Goal: Submit feedback/report problem

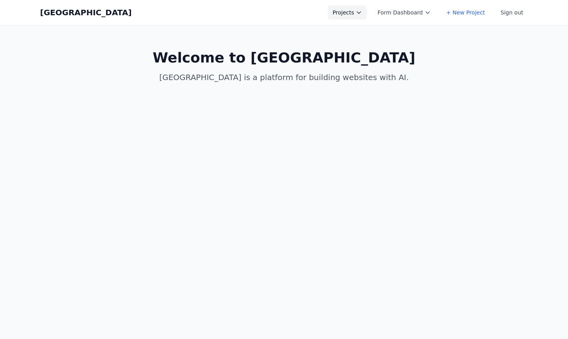
click at [358, 7] on button "Projects" at bounding box center [347, 12] width 39 height 14
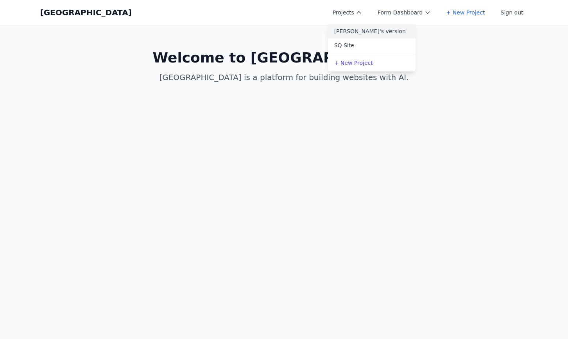
click at [358, 34] on link "[PERSON_NAME]'s version" at bounding box center [372, 31] width 88 height 14
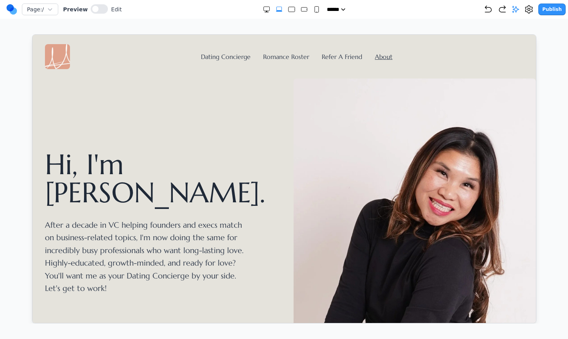
click at [207, 181] on h1 "Hi, I'm Whitnie." at bounding box center [159, 178] width 230 height 56
click at [191, 181] on h1 "Hi, I'm Whitnie." at bounding box center [159, 178] width 230 height 56
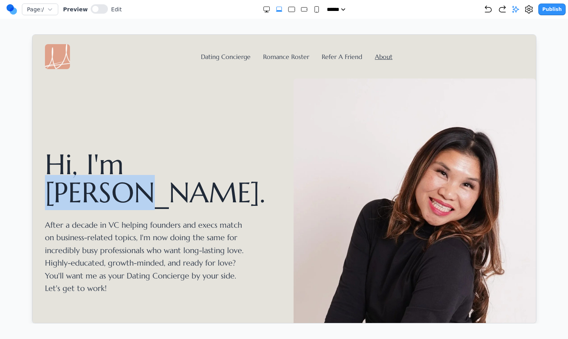
click at [191, 181] on h1 "Hi, I'm Whitnie." at bounding box center [159, 178] width 230 height 56
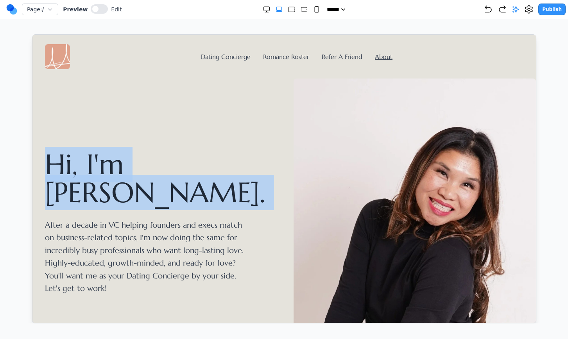
click at [191, 181] on h1 "Hi, I'm Whitnie." at bounding box center [159, 178] width 230 height 56
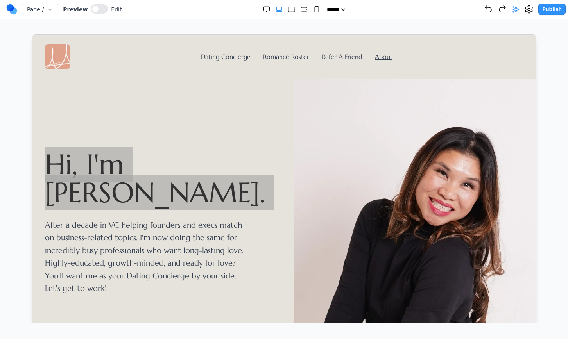
click at [519, 7] on icon at bounding box center [516, 9] width 8 height 8
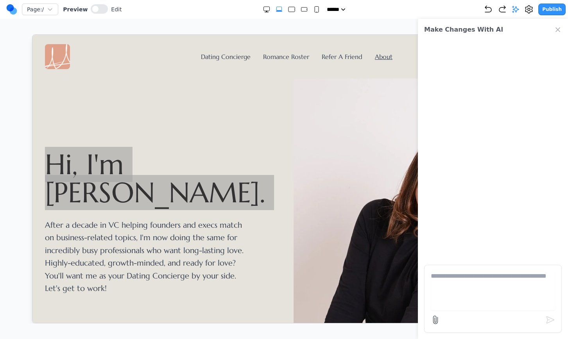
click at [487, 287] on textarea at bounding box center [493, 291] width 124 height 39
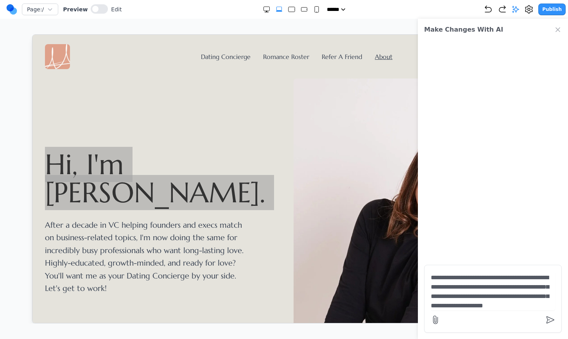
scroll to position [119, 0]
type textarea "**********"
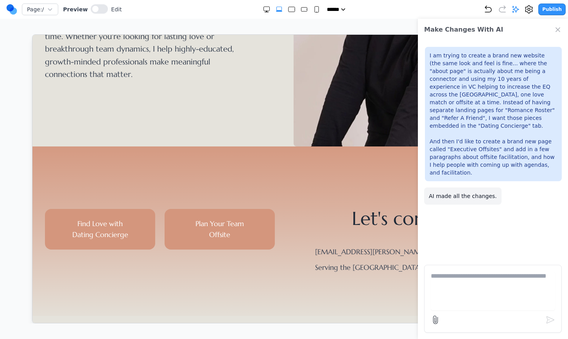
scroll to position [0, 0]
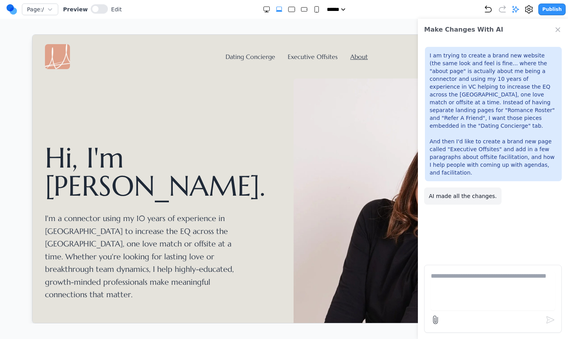
click at [559, 27] on icon "Close Chat" at bounding box center [558, 30] width 8 height 8
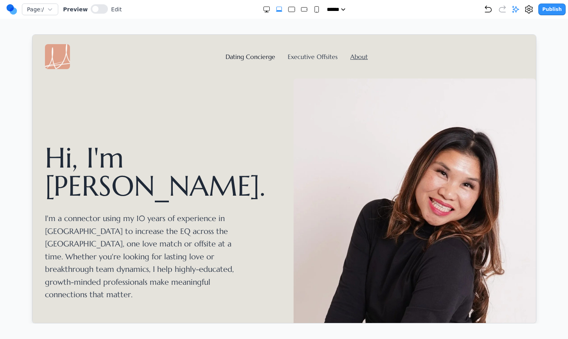
click at [263, 55] on link "Dating Concierge" at bounding box center [250, 56] width 50 height 8
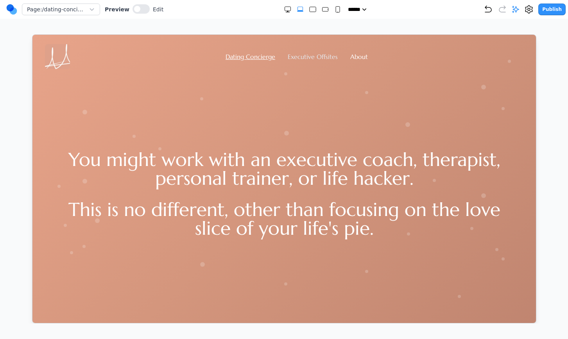
click at [313, 56] on link "Executive Offsites" at bounding box center [312, 56] width 50 height 8
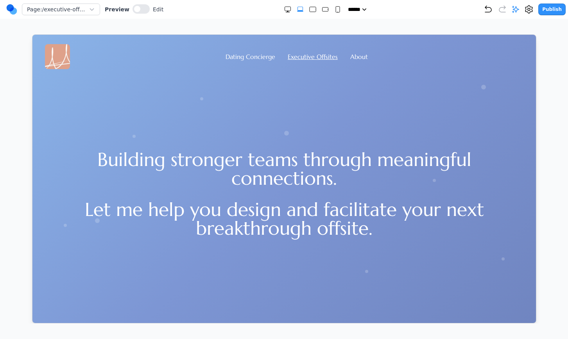
click at [355, 136] on div "Building stronger teams through meaningful connections. Let me help you design …" at bounding box center [283, 193] width 503 height 231
click at [316, 112] on div "Building stronger teams through meaningful connections. Let me help you design …" at bounding box center [283, 193] width 503 height 231
click at [134, 7] on span at bounding box center [137, 9] width 6 height 6
click at [237, 102] on div "Building stronger teams through meaningful connections. Let me help you design …" at bounding box center [283, 193] width 503 height 231
click at [168, 47] on div "Dating Concierge Executive Offsites About" at bounding box center [283, 56] width 478 height 25
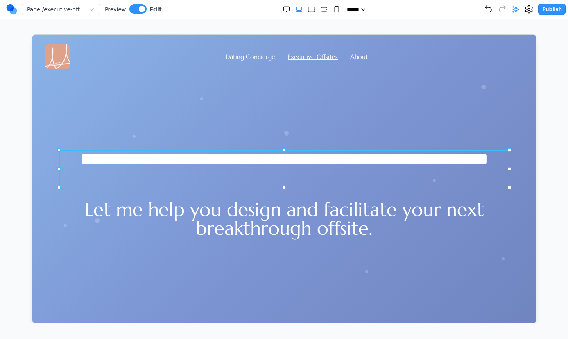
click at [184, 168] on h1 "**********" at bounding box center [283, 169] width 450 height 38
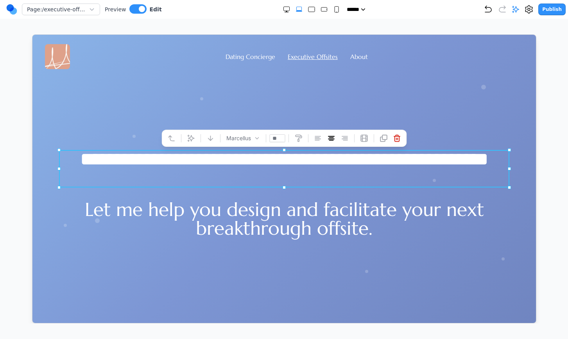
click at [173, 119] on div "**********" at bounding box center [283, 193] width 503 height 231
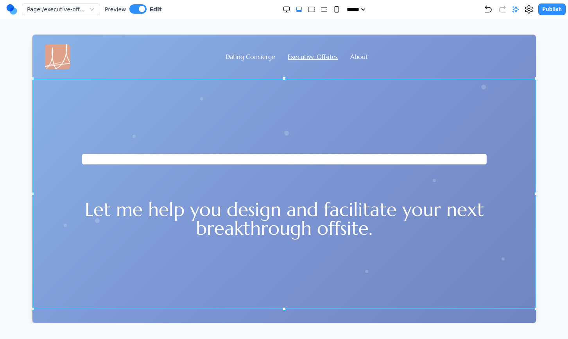
click at [229, 131] on div "**********" at bounding box center [283, 193] width 503 height 231
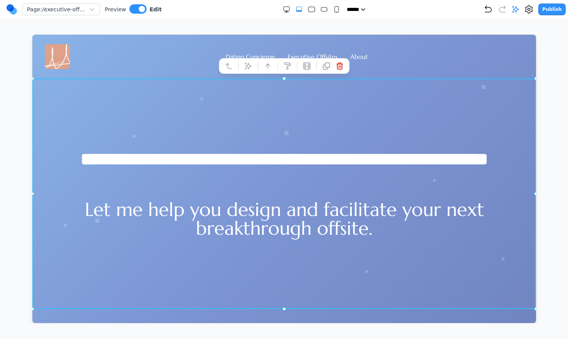
drag, startPoint x: 284, startPoint y: 308, endPoint x: 284, endPoint y: 261, distance: 46.5
drag, startPoint x: 283, startPoint y: 308, endPoint x: 284, endPoint y: 248, distance: 59.8
click at [555, 36] on div "Page: /executive-offsites Preview Edit ***** ***** ****** ****** ****** Publish…" at bounding box center [284, 162] width 568 height 324
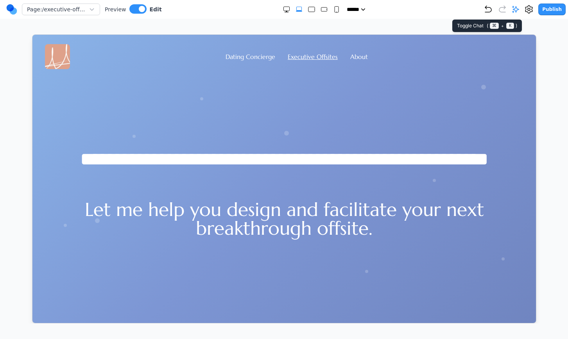
click at [518, 11] on icon at bounding box center [515, 9] width 7 height 7
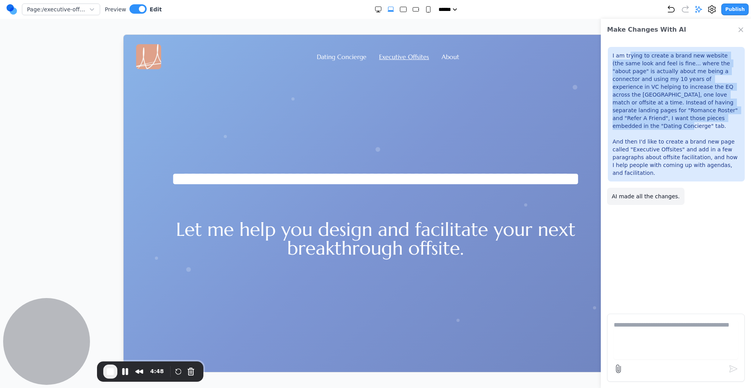
drag, startPoint x: 629, startPoint y: 55, endPoint x: 672, endPoint y: 118, distance: 76.6
click at [568, 118] on p "I am trying to create a brand new website (the same look and feel is fine... wh…" at bounding box center [675, 114] width 127 height 125
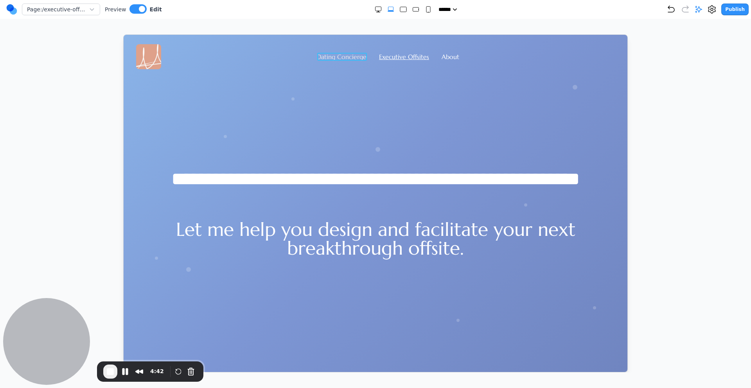
click at [355, 57] on link "Dating Concierge" at bounding box center [341, 56] width 50 height 8
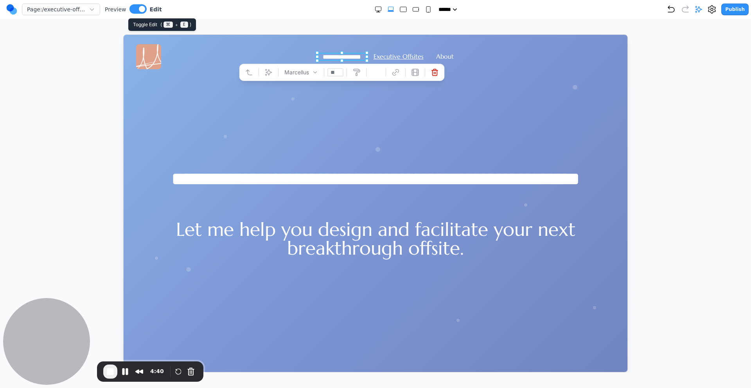
click at [141, 11] on span at bounding box center [142, 9] width 6 height 6
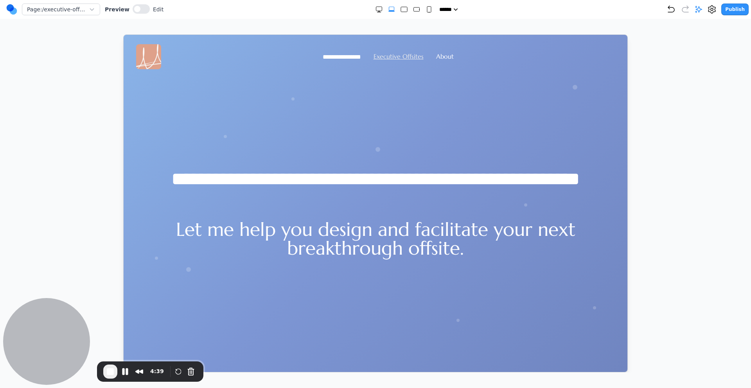
click at [394, 55] on link "Executive Offsites" at bounding box center [398, 56] width 50 height 8
click at [346, 57] on link "**********" at bounding box center [341, 57] width 38 height 6
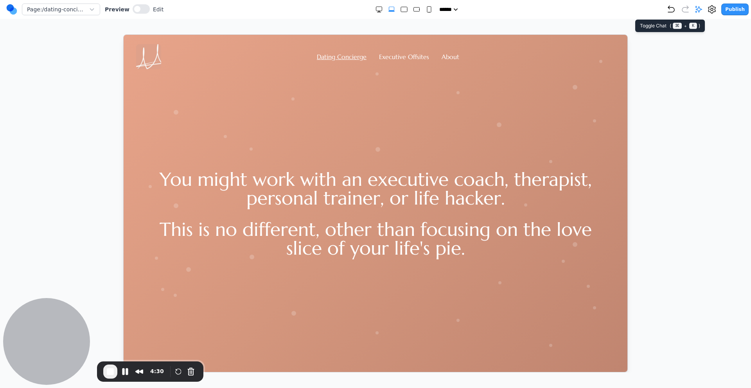
click at [568, 11] on icon at bounding box center [698, 9] width 8 height 8
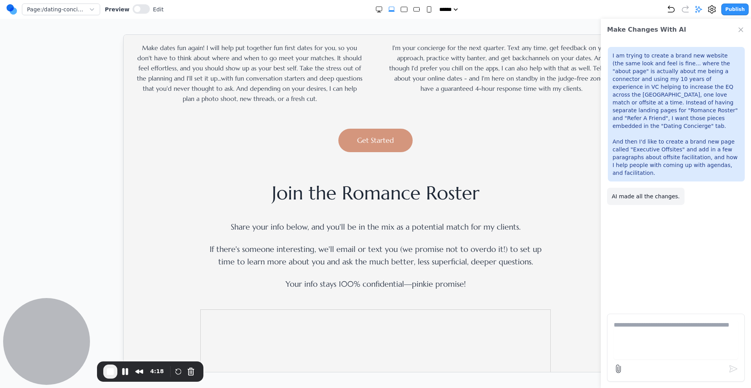
scroll to position [524, 0]
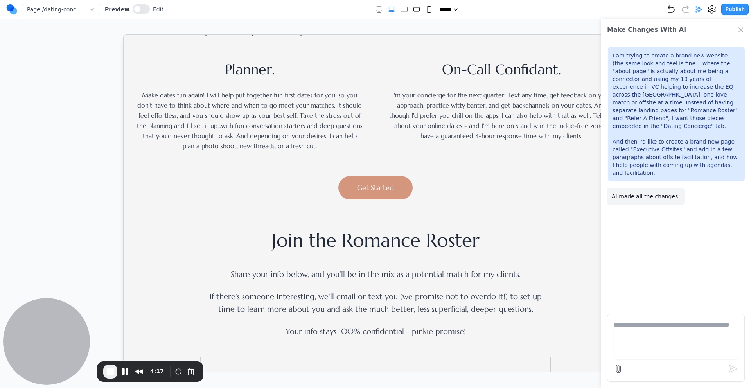
click at [568, 97] on p "I am trying to create a brand new website (the same look and feel is fine... wh…" at bounding box center [675, 114] width 127 height 125
drag, startPoint x: 708, startPoint y: 100, endPoint x: 687, endPoint y: 109, distance: 22.6
click at [568, 109] on p "I am trying to create a brand new website (the same look and feel is fine... wh…" at bounding box center [675, 114] width 127 height 125
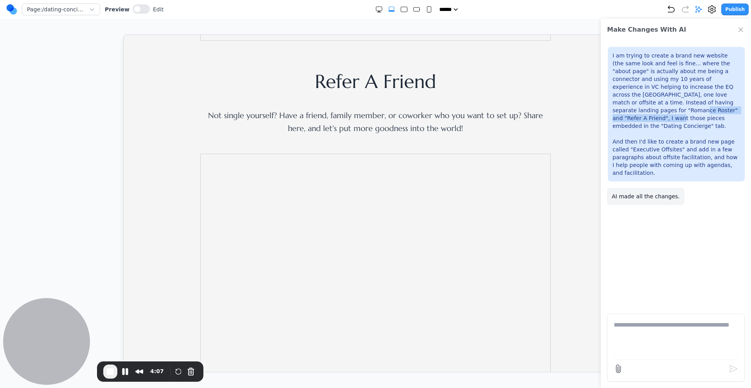
scroll to position [1180, 0]
click at [568, 30] on icon "Close Chat" at bounding box center [740, 30] width 8 height 8
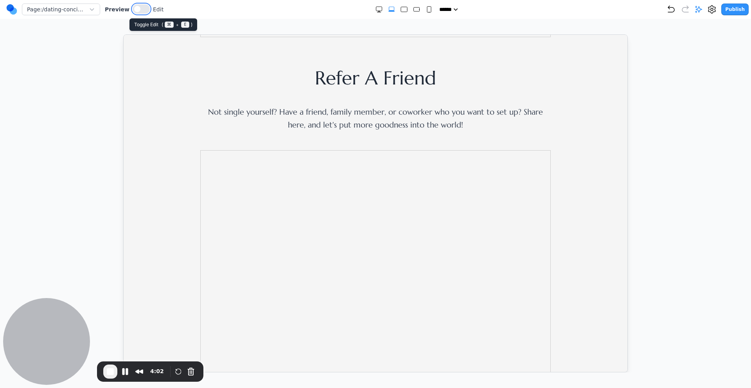
click at [134, 4] on button at bounding box center [141, 8] width 17 height 9
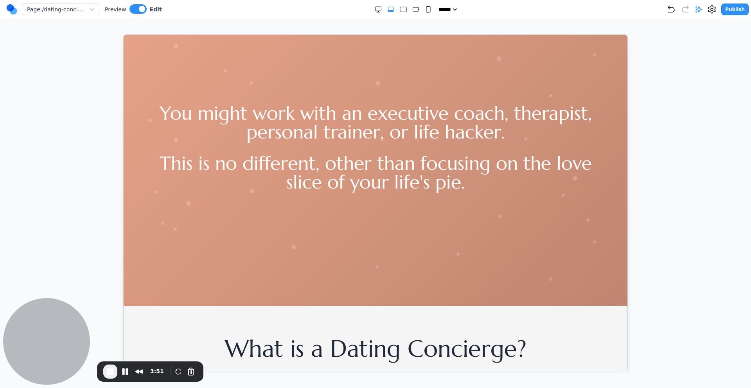
scroll to position [0, 0]
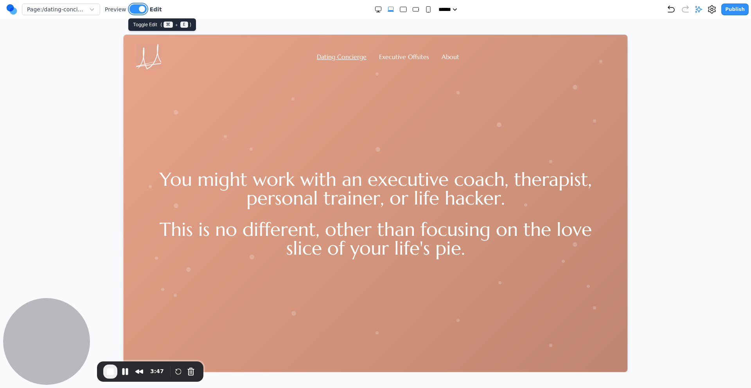
click at [141, 10] on span at bounding box center [142, 9] width 6 height 6
click at [136, 8] on span at bounding box center [137, 9] width 6 height 6
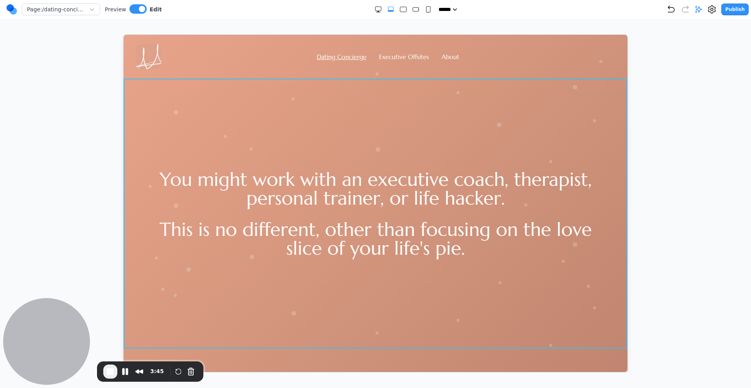
click at [387, 134] on div "You might work with an executive coach, therapist, personal trainer, or life ha…" at bounding box center [374, 213] width 503 height 270
drag, startPoint x: 374, startPoint y: 347, endPoint x: 374, endPoint y: 267, distance: 79.3
click at [362, 66] on icon at bounding box center [359, 66] width 8 height 8
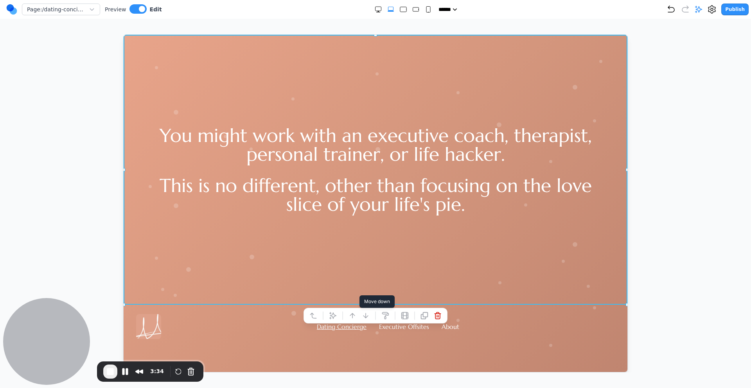
click at [366, 314] on icon at bounding box center [365, 315] width 8 height 8
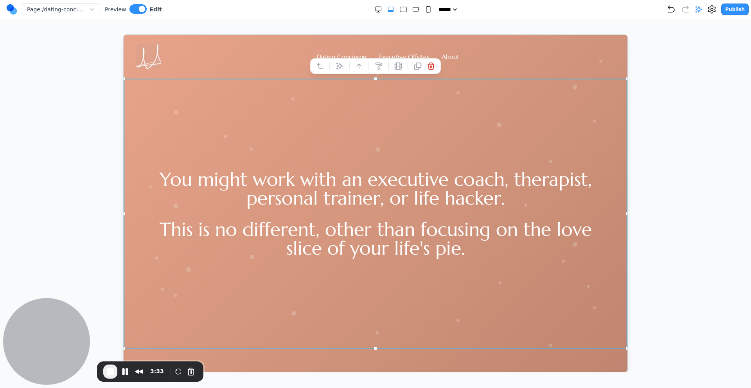
click at [395, 124] on div "You might work with an executive coach, therapist, personal trainer, or life ha…" at bounding box center [374, 213] width 503 height 270
click at [396, 125] on div "You might work with an executive coach, therapist, personal trainer, or life ha…" at bounding box center [374, 213] width 503 height 270
click at [335, 64] on icon at bounding box center [339, 66] width 8 height 8
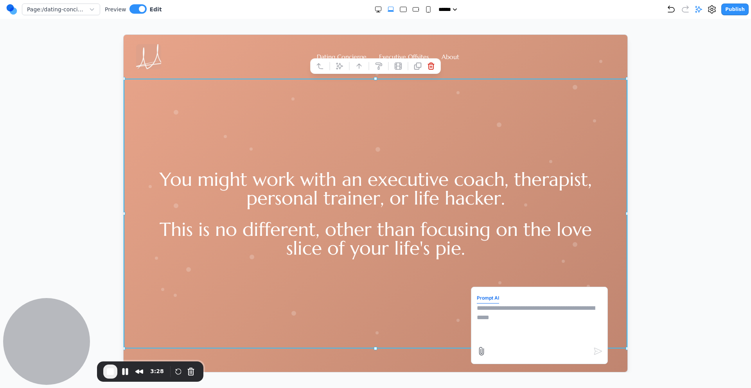
click at [560, 319] on textarea at bounding box center [538, 322] width 125 height 39
type textarea "**********"
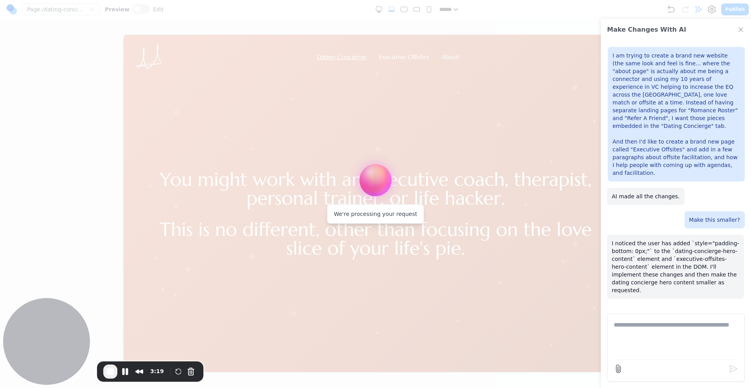
scroll to position [13, 0]
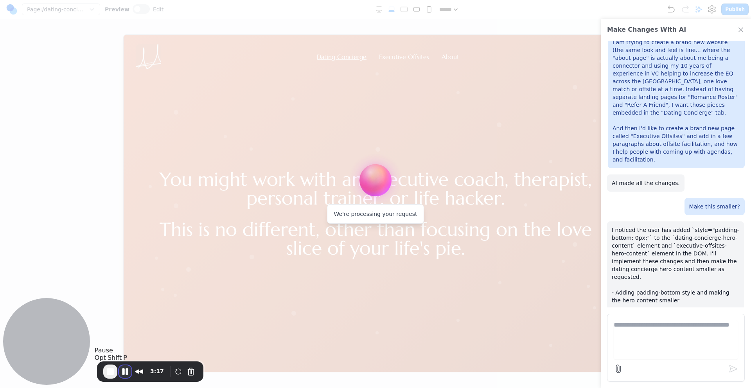
click at [125, 339] on button "Pause Recording" at bounding box center [125, 371] width 13 height 13
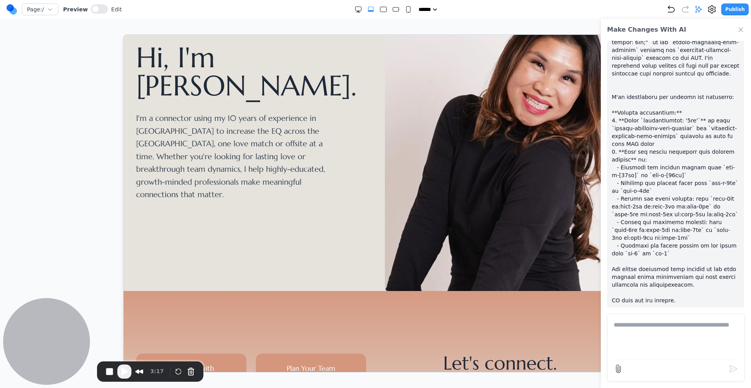
scroll to position [0, 0]
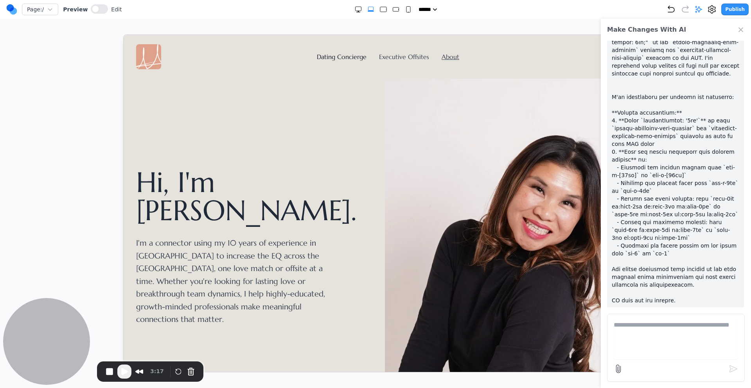
click at [328, 55] on link "Dating Concierge" at bounding box center [341, 56] width 50 height 8
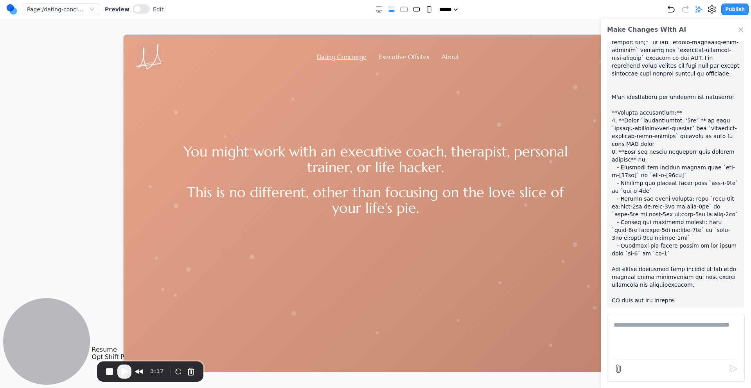
click at [121, 339] on span "Play Recording" at bounding box center [124, 371] width 9 height 9
click at [111, 339] on span "End Recording" at bounding box center [110, 371] width 9 height 9
